Goal: Task Accomplishment & Management: Use online tool/utility

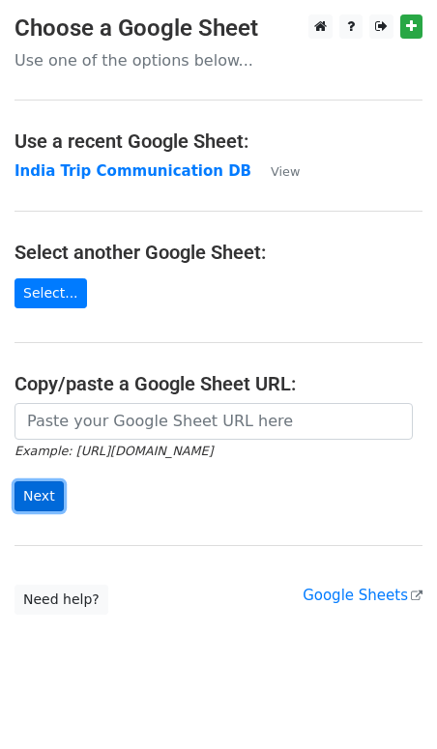
click at [34, 496] on input "Next" at bounding box center [38, 496] width 49 height 30
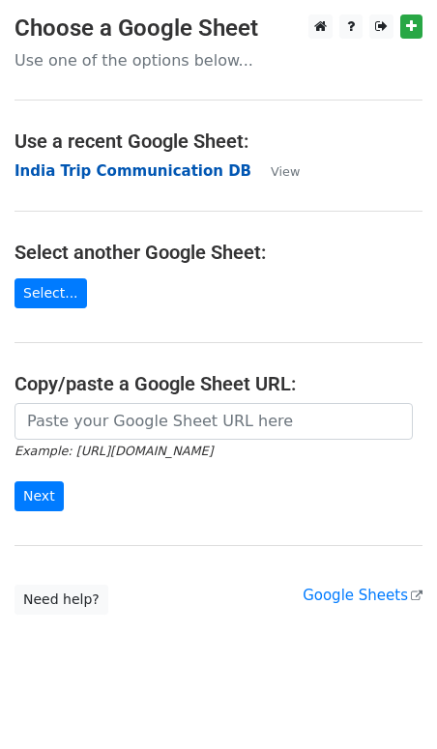
click at [91, 177] on strong "India Trip Communication DB" at bounding box center [132, 170] width 237 height 17
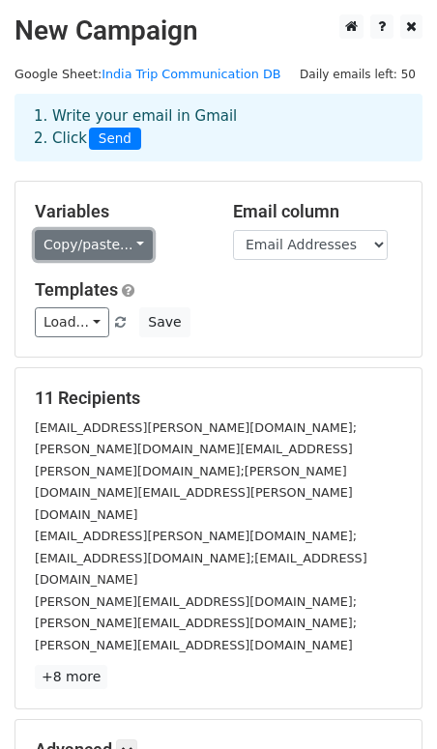
click at [101, 242] on link "Copy/paste..." at bounding box center [94, 245] width 118 height 30
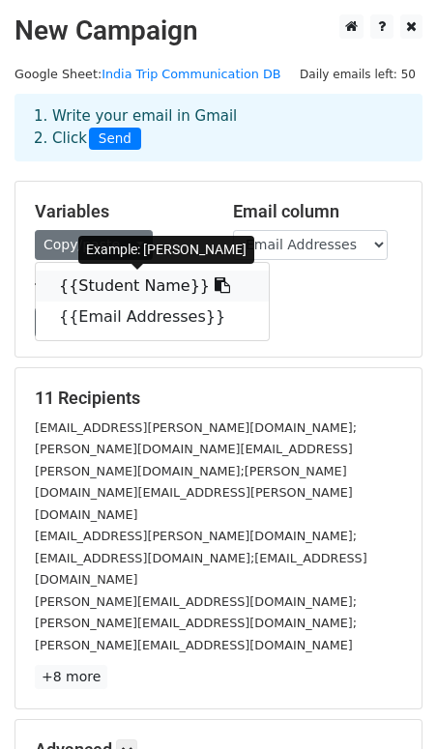
click at [130, 279] on link "{{Student Name}}" at bounding box center [152, 286] width 233 height 31
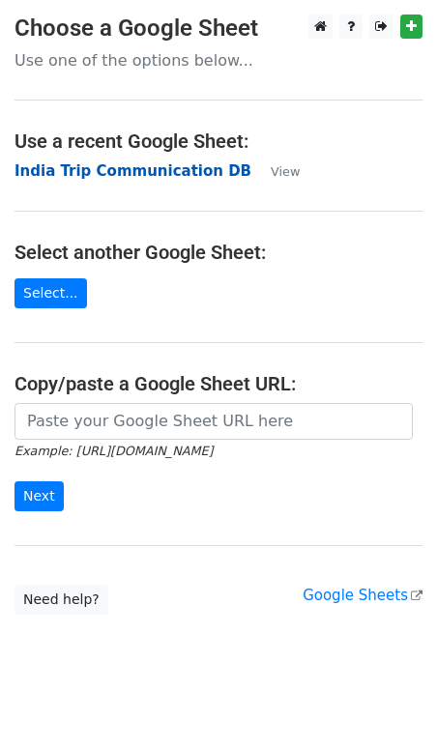
click at [111, 169] on strong "India Trip Communication DB" at bounding box center [132, 170] width 237 height 17
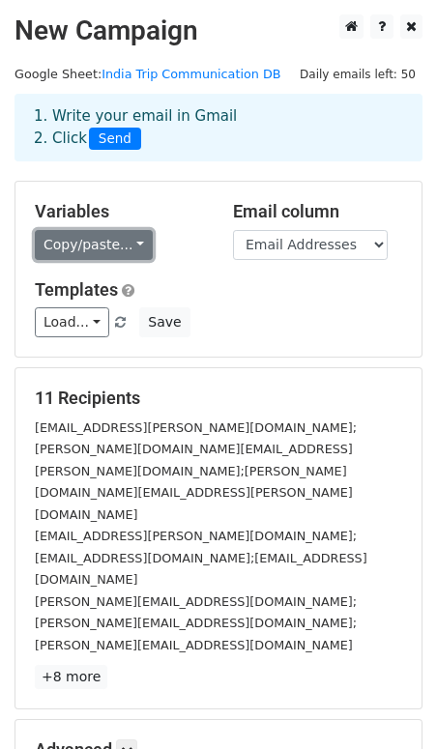
click at [121, 241] on link "Copy/paste..." at bounding box center [94, 245] width 118 height 30
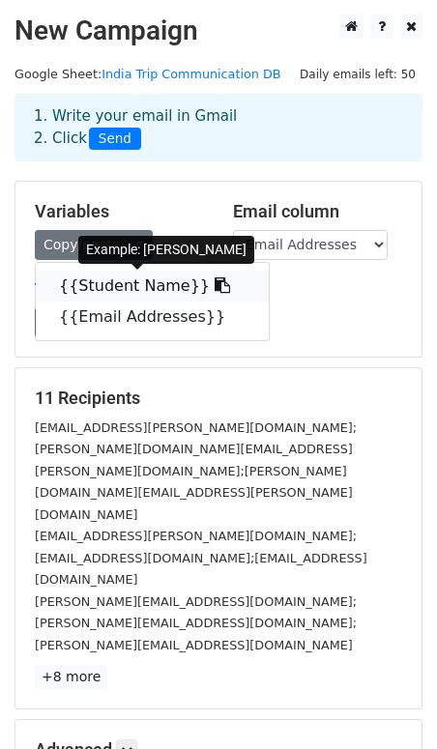
click at [121, 278] on link "{{Student Name}}" at bounding box center [152, 286] width 233 height 31
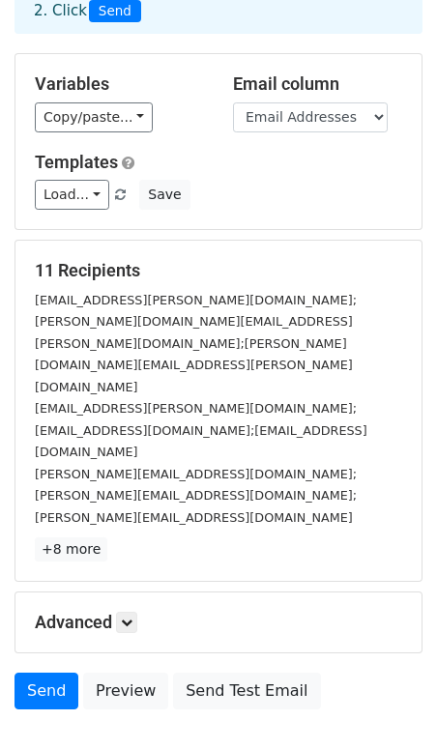
scroll to position [144, 0]
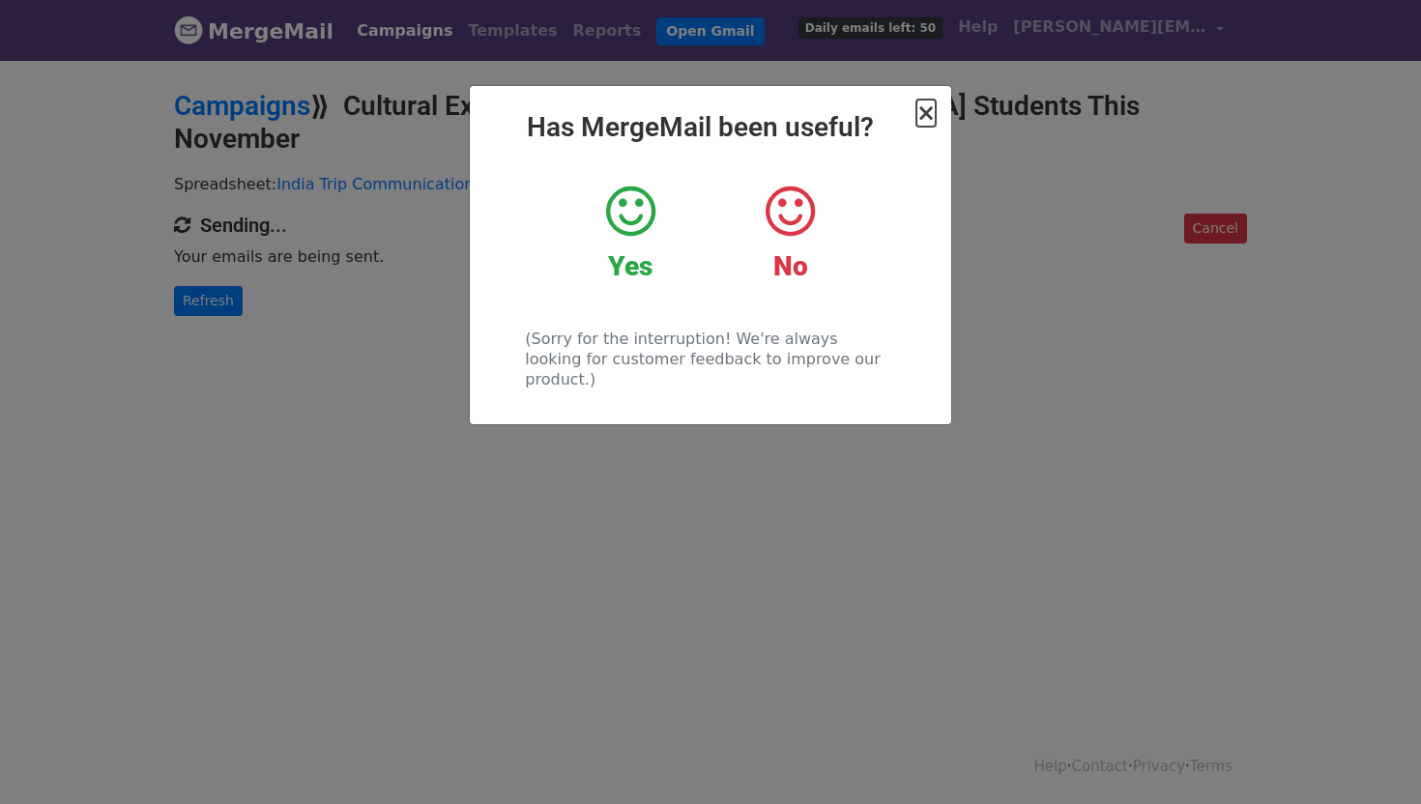
click at [924, 115] on span "×" at bounding box center [925, 113] width 19 height 27
